Goal: Task Accomplishment & Management: Manage account settings

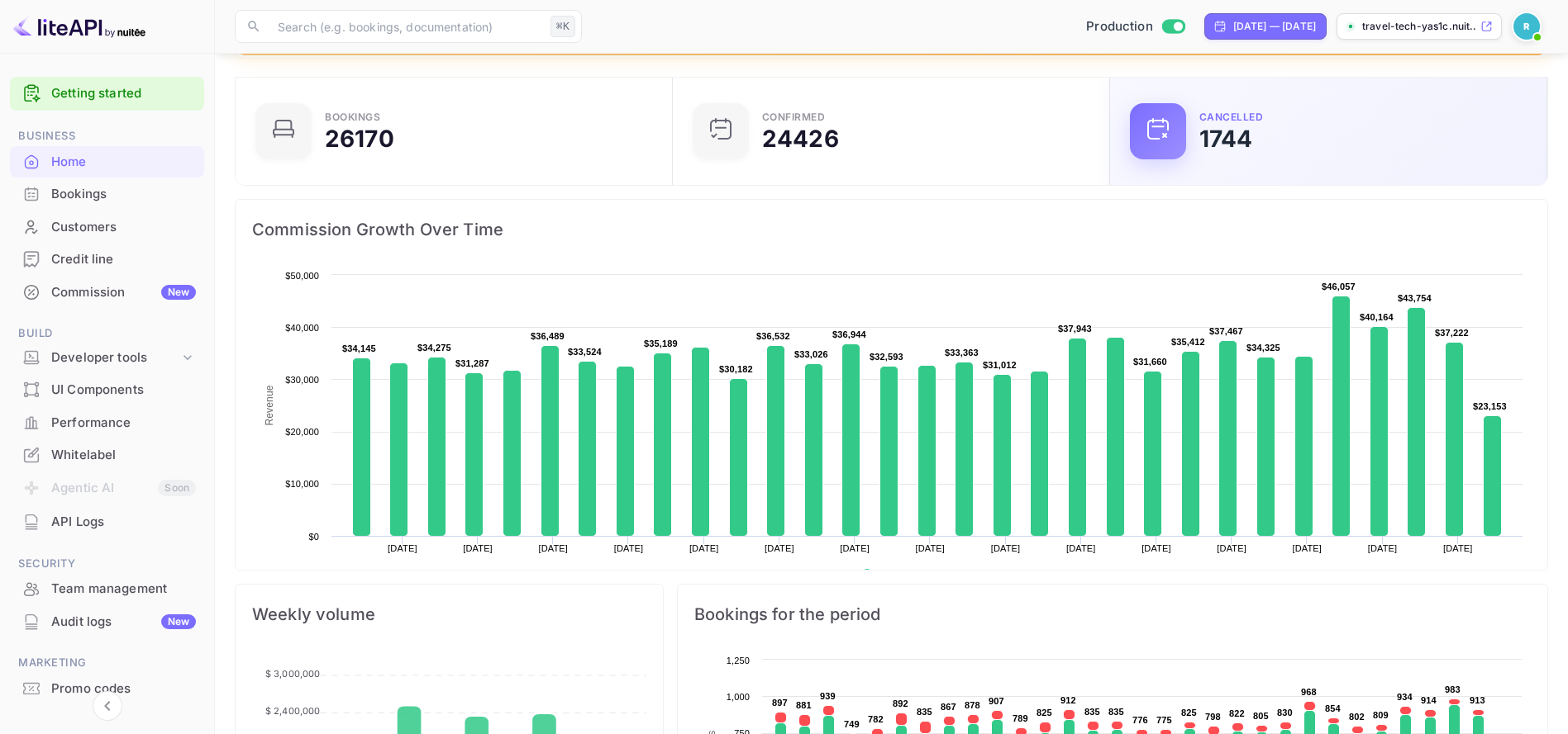
scroll to position [428, 0]
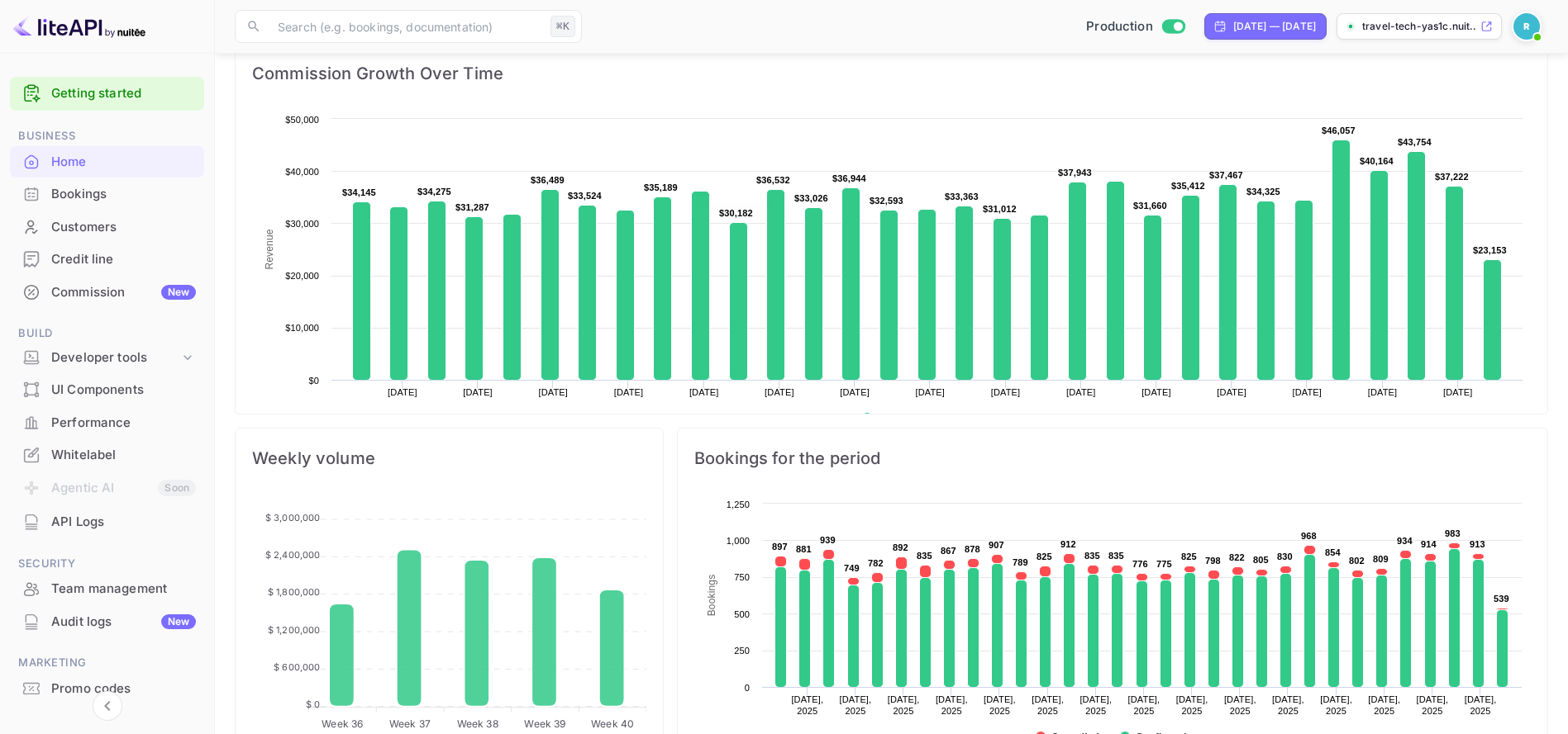
click at [139, 192] on div "Bookings" at bounding box center [124, 194] width 145 height 19
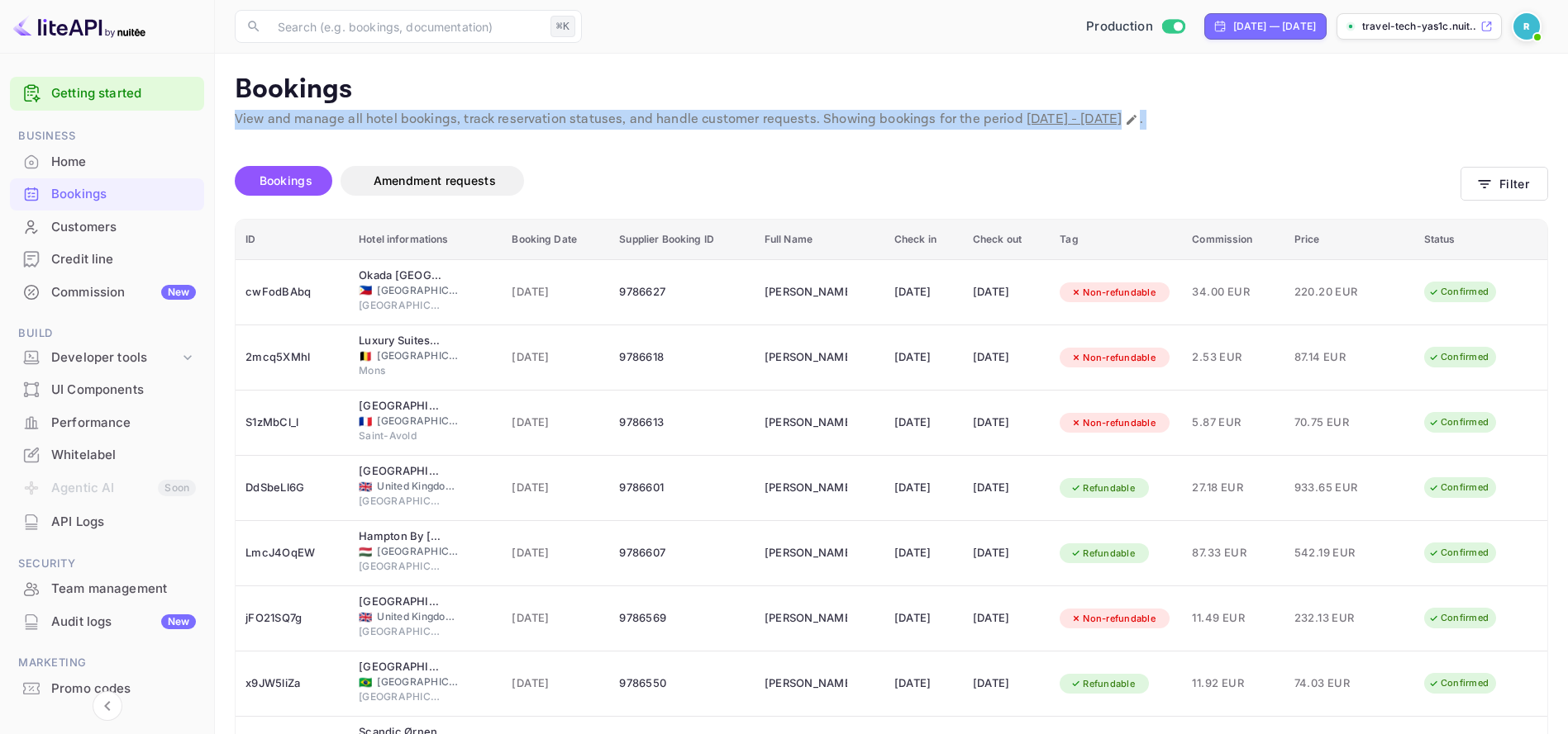
drag, startPoint x: 783, startPoint y: 108, endPoint x: 856, endPoint y: 138, distance: 78.9
click at [844, 129] on main "Bookings View and manage all hotel bookings, track reservation statuses, and ha…" at bounding box center [891, 517] width 1353 height 928
click at [856, 138] on div "Unsaved Changes Bookings Amendment requests Filter ID Hotel informations Bookin…" at bounding box center [881, 545] width 1334 height 833
drag, startPoint x: 789, startPoint y: 104, endPoint x: 1077, endPoint y: 179, distance: 297.6
click at [1077, 179] on main "Bookings View and manage all hotel bookings, track reservation statuses, and ha…" at bounding box center [891, 517] width 1353 height 928
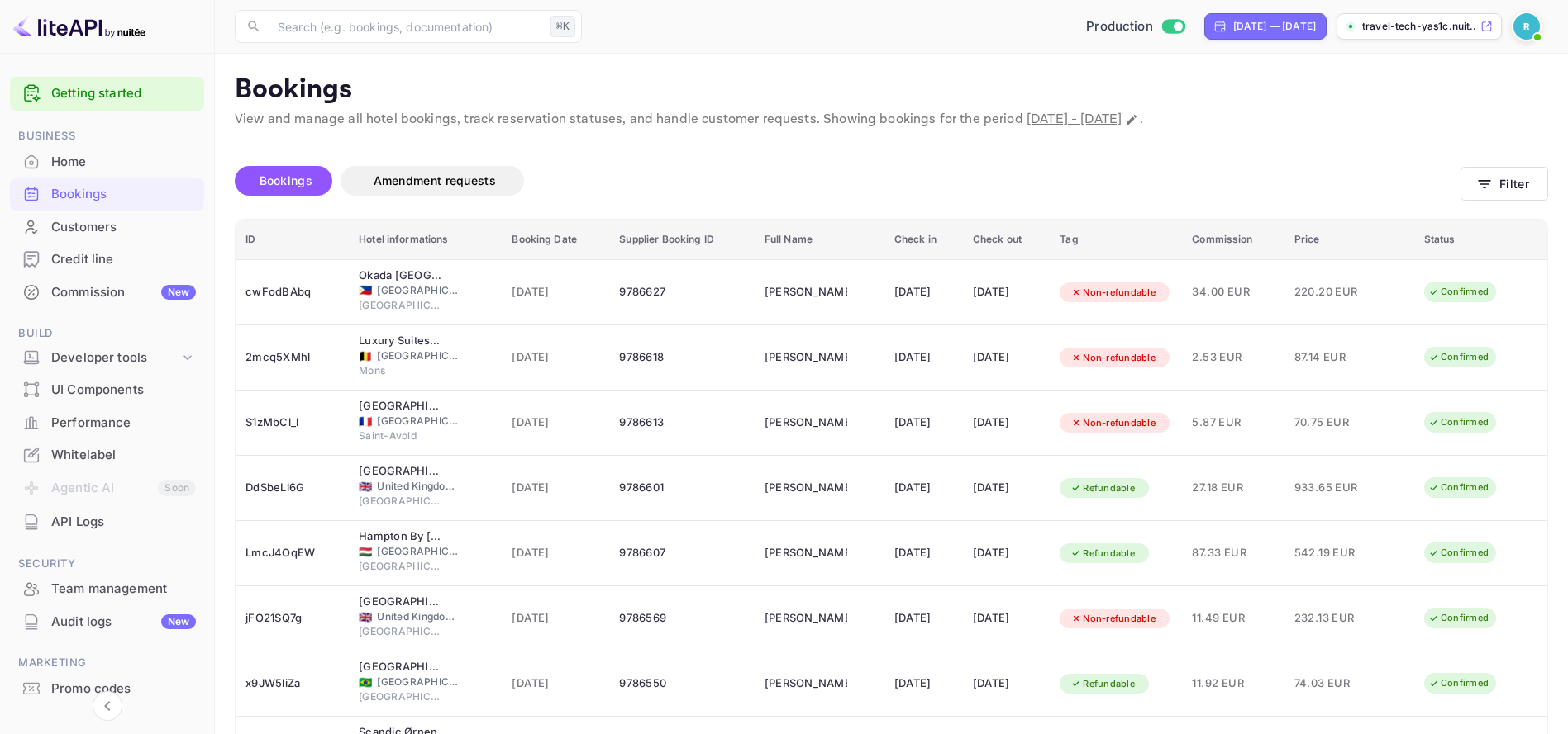
click at [1075, 178] on div "Bookings Amendment requests" at bounding box center [847, 181] width 1226 height 30
click at [786, 173] on div "Bookings Amendment requests" at bounding box center [847, 181] width 1226 height 30
